Goal: Information Seeking & Learning: Learn about a topic

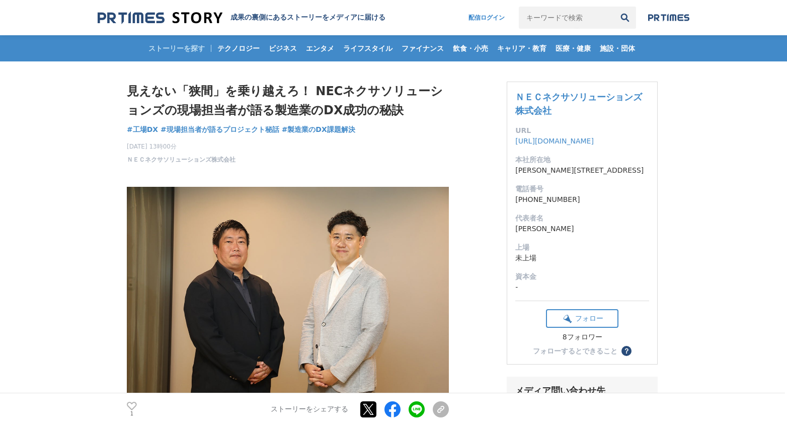
scroll to position [268, 0]
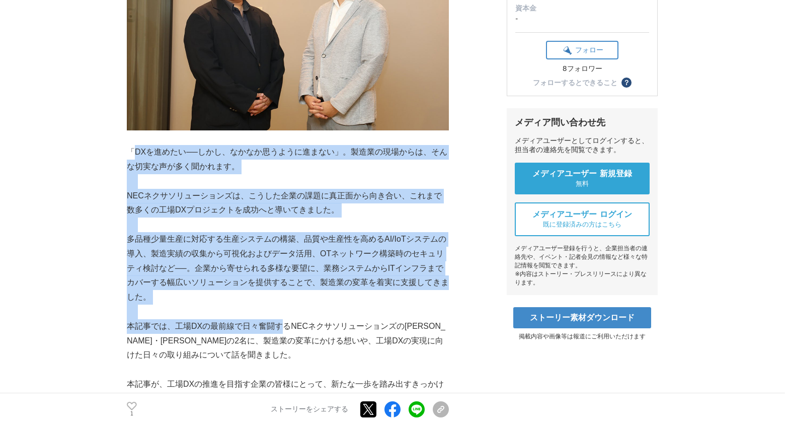
drag, startPoint x: 132, startPoint y: 159, endPoint x: 279, endPoint y: 329, distance: 225.2
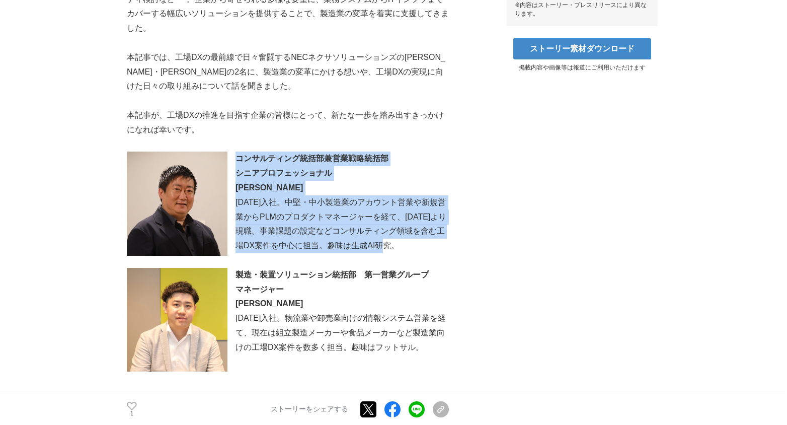
drag, startPoint x: 228, startPoint y: 160, endPoint x: 427, endPoint y: 251, distance: 219.1
click at [422, 251] on p "[DATE]入社。中堅・中小製造業のアカウント営業や新規営業からPLMのプロダクトマネージャーを経て、[DATE]より現職。事業課題の設定などコンサルティング…" at bounding box center [288, 224] width 322 height 58
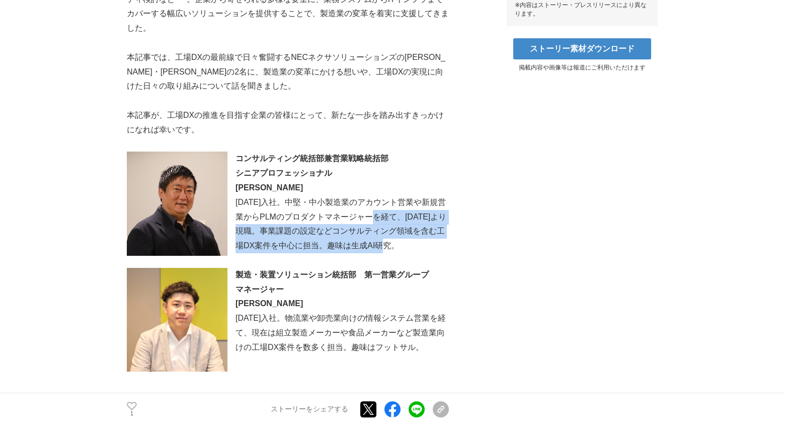
drag, startPoint x: 398, startPoint y: 250, endPoint x: 378, endPoint y: 212, distance: 43.0
click at [378, 212] on p "[DATE]入社。中堅・中小製造業のアカウント営業や新規営業からPLMのプロダクトマネージャーを経て、[DATE]より現職。事業課題の設定などコンサルティング…" at bounding box center [288, 224] width 322 height 58
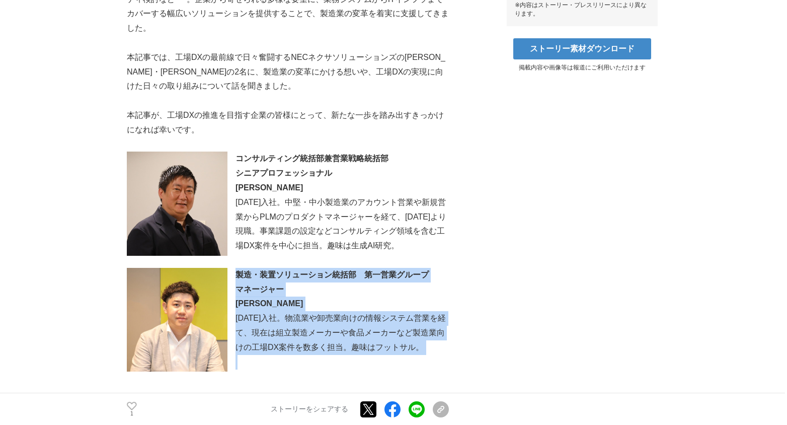
drag, startPoint x: 238, startPoint y: 269, endPoint x: 428, endPoint y: 356, distance: 209.7
click at [367, 329] on p "[DATE]入社。物流業や卸売業向けの情報システム営業を経て、現在は組立製造メーカーや食品メーカーなど製造業向けの工場DX案件を数多く担当。趣味はフットサル。" at bounding box center [288, 332] width 322 height 43
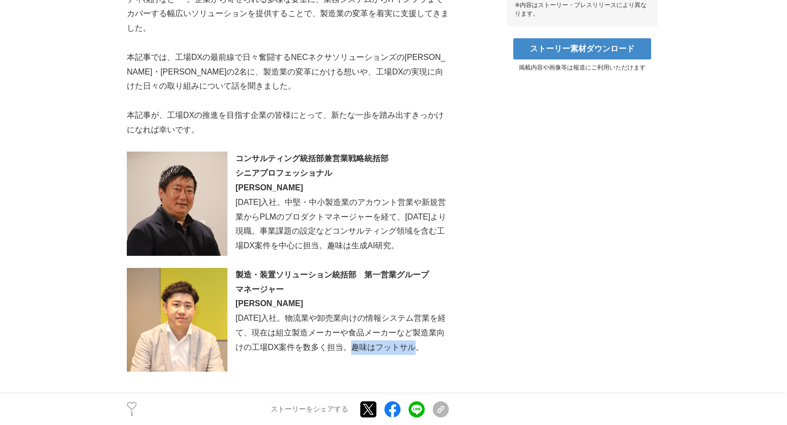
drag, startPoint x: 358, startPoint y: 347, endPoint x: 424, endPoint y: 349, distance: 66.0
click at [424, 349] on p "[DATE]入社。物流業や卸売業向けの情報システム営業を経て、現在は組立製造メーカーや食品メーカーなど製造業向けの工場DX案件を数多く担当。趣味はフットサル。" at bounding box center [288, 332] width 322 height 43
click at [425, 348] on p "[DATE]入社。物流業や卸売業向けの情報システム営業を経て、現在は組立製造メーカーや食品メーカーなど製造業向けの工場DX案件を数多く担当。趣味はフットサル。" at bounding box center [288, 332] width 322 height 43
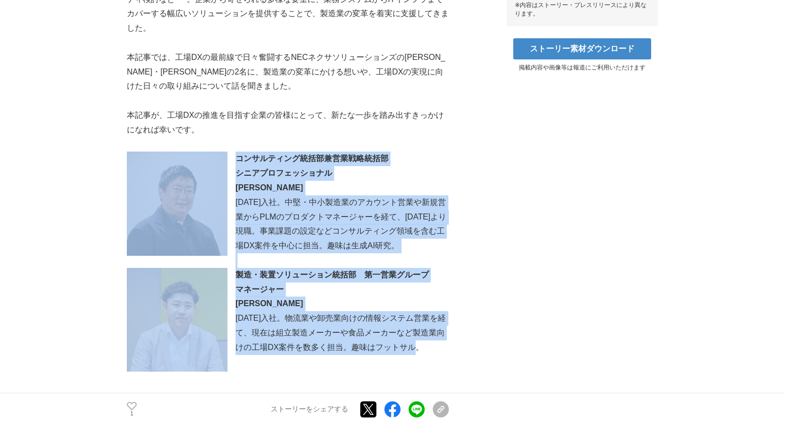
drag, startPoint x: 423, startPoint y: 348, endPoint x: 224, endPoint y: 162, distance: 271.7
click at [257, 186] on strong "[PERSON_NAME]" at bounding box center [269, 187] width 67 height 9
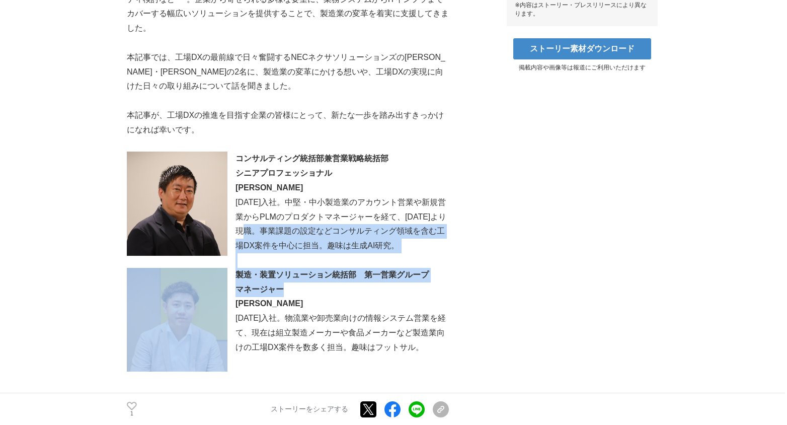
drag, startPoint x: 260, startPoint y: 228, endPoint x: 331, endPoint y: 290, distance: 94.5
click at [331, 290] on p "マネージャー" at bounding box center [288, 289] width 322 height 15
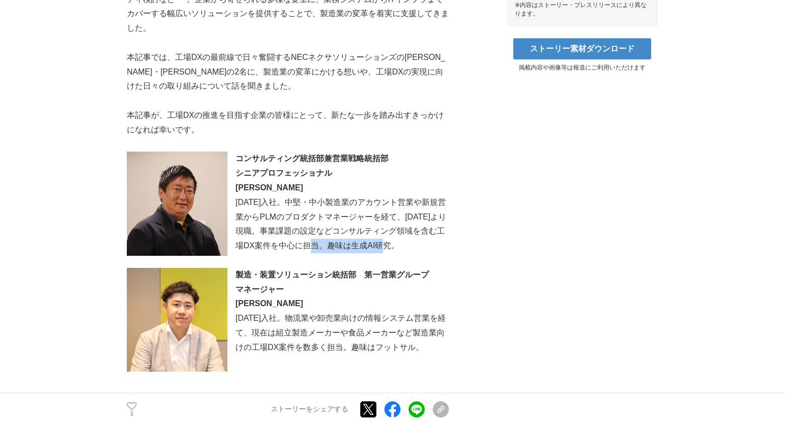
drag, startPoint x: 325, startPoint y: 248, endPoint x: 407, endPoint y: 247, distance: 82.5
click at [407, 247] on p "[DATE]入社。中堅・中小製造業のアカウント営業や新規営業からPLMのプロダクトマネージャーを経て、[DATE]より現職。事業課題の設定などコンサルティング…" at bounding box center [288, 224] width 322 height 58
